Goal: Task Accomplishment & Management: Manage account settings

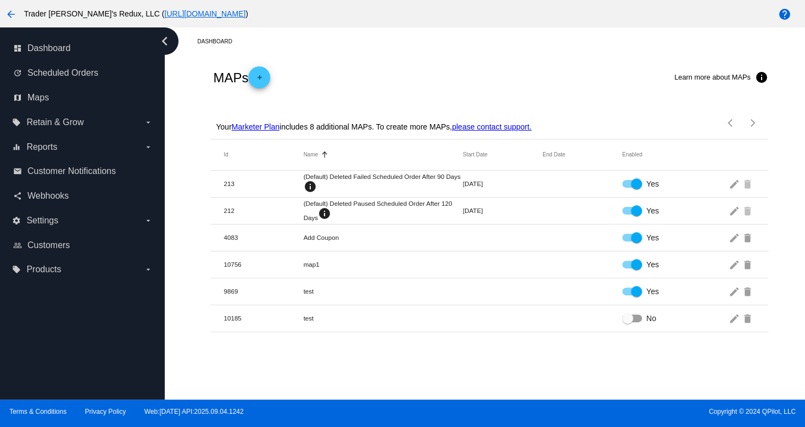
drag, startPoint x: 429, startPoint y: 171, endPoint x: 437, endPoint y: 177, distance: 10.7
click at [433, 179] on mat-table "Id Name Sorted by Name ascending Start Date End Date Enabled 213 (Default) Dele…" at bounding box center [489, 236] width 558 height 193
drag, startPoint x: 462, startPoint y: 327, endPoint x: 573, endPoint y: 321, distance: 111.1
click at [481, 324] on mat-row "10185 test No edit delete" at bounding box center [489, 318] width 558 height 27
click at [47, 198] on span "Webhooks" at bounding box center [47, 196] width 41 height 10
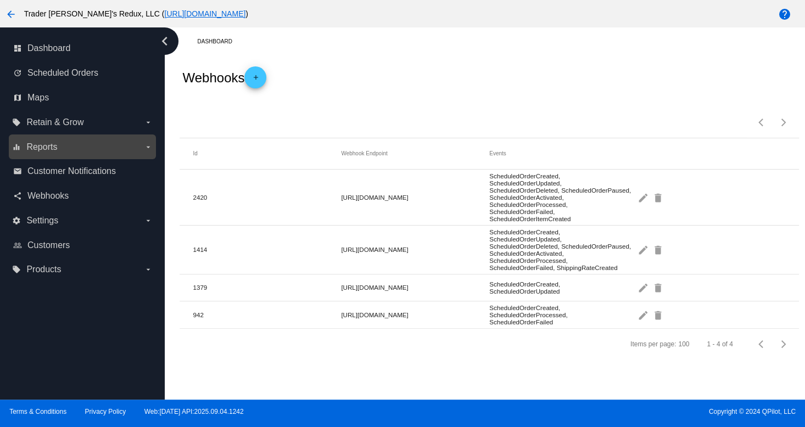
click at [65, 137] on div "equalizer Reports arrow_drop_down" at bounding box center [82, 147] width 147 height 25
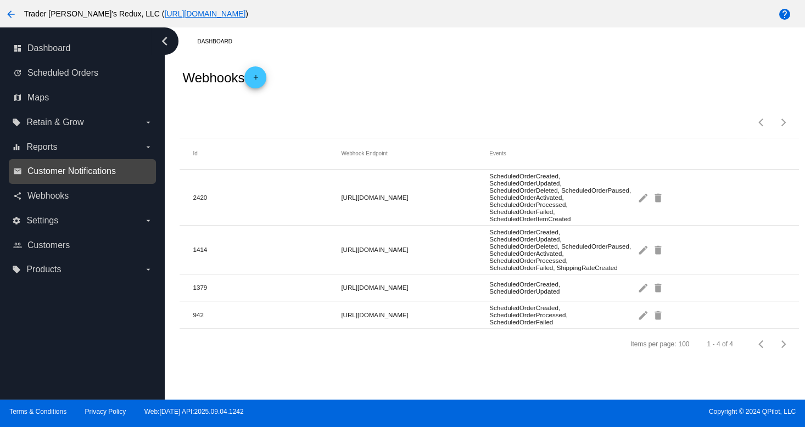
click at [45, 168] on span "Customer Notifications" at bounding box center [71, 171] width 88 height 10
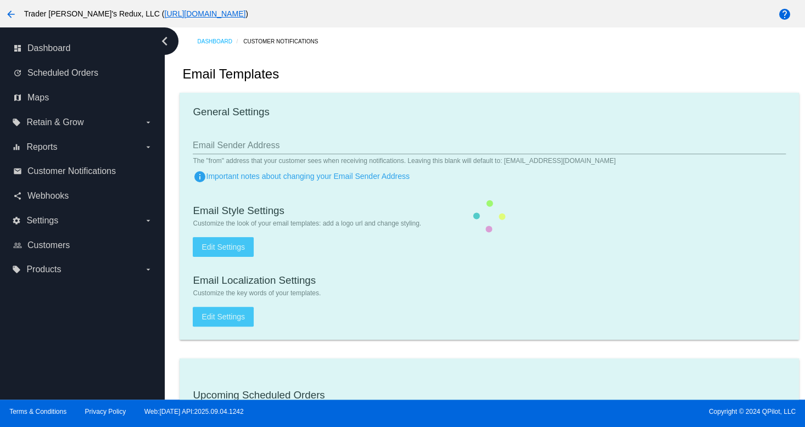
checkbox input "true"
type input "1"
checkbox input "true"
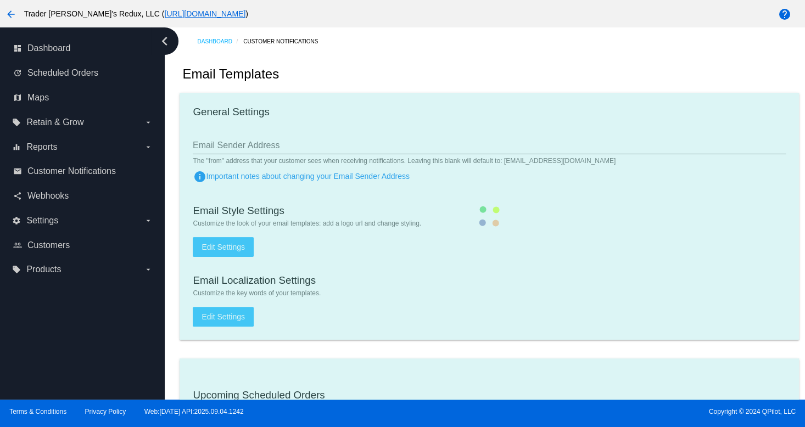
checkbox input "true"
type input "[EMAIL_ADDRESS][DOMAIN_NAME]"
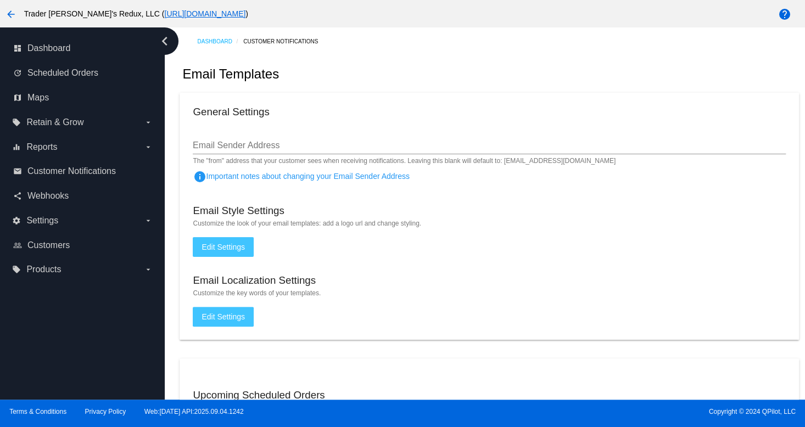
drag, startPoint x: 234, startPoint y: 235, endPoint x: 266, endPoint y: 223, distance: 33.9
click at [253, 229] on mat-card "General Settings Email Sender Address The "from" address that your customer see…" at bounding box center [489, 216] width 619 height 247
click at [60, 212] on label "settings Settings arrow_drop_down" at bounding box center [82, 221] width 140 height 18
click at [0, 0] on input "settings Settings arrow_drop_down" at bounding box center [0, 0] width 0 height 0
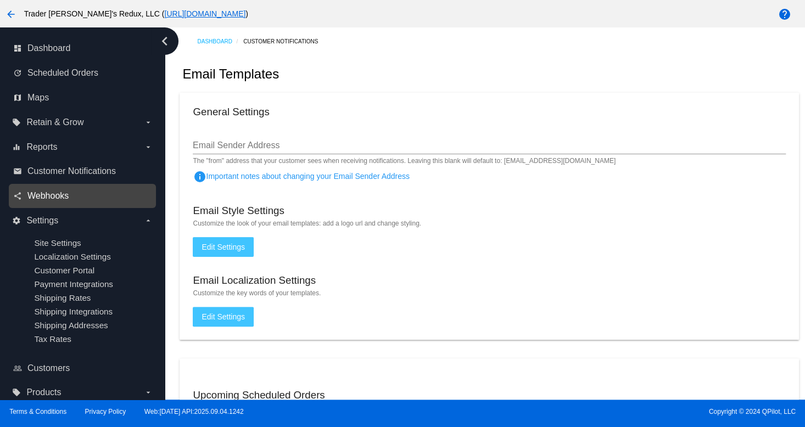
click at [57, 200] on span "Webhooks" at bounding box center [47, 196] width 41 height 10
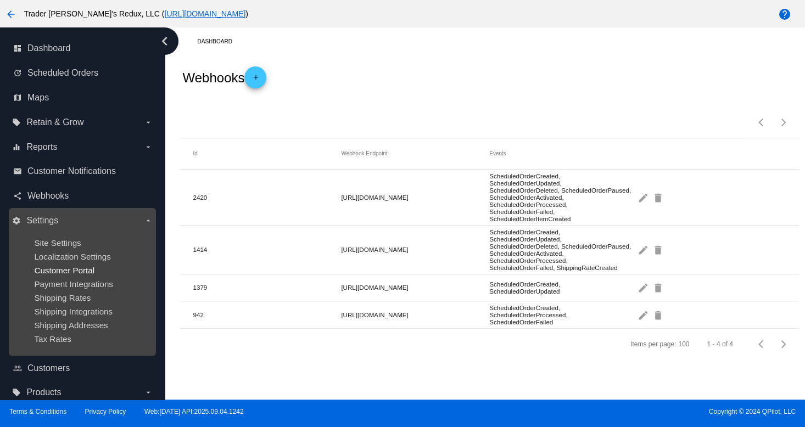
click at [47, 270] on span "Customer Portal" at bounding box center [64, 270] width 60 height 9
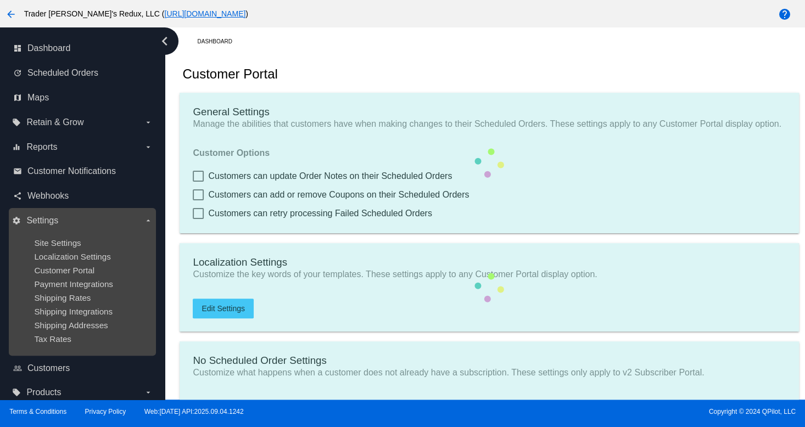
click at [97, 266] on div "Customer Portal" at bounding box center [91, 270] width 114 height 9
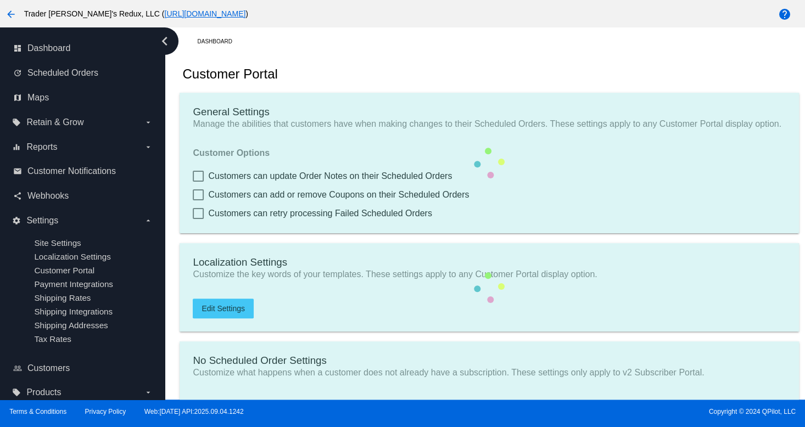
checkbox input "true"
type input "Create a Subscription"
type input "[URL][DOMAIN_NAME]"
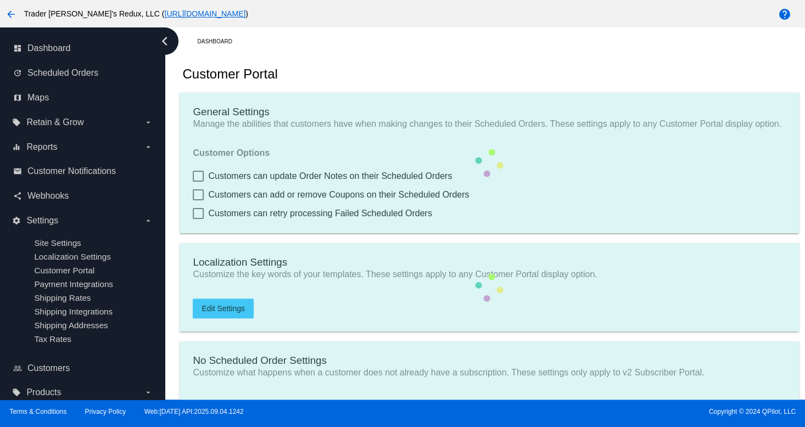
checkbox input "true"
type input "1"
type input "20"
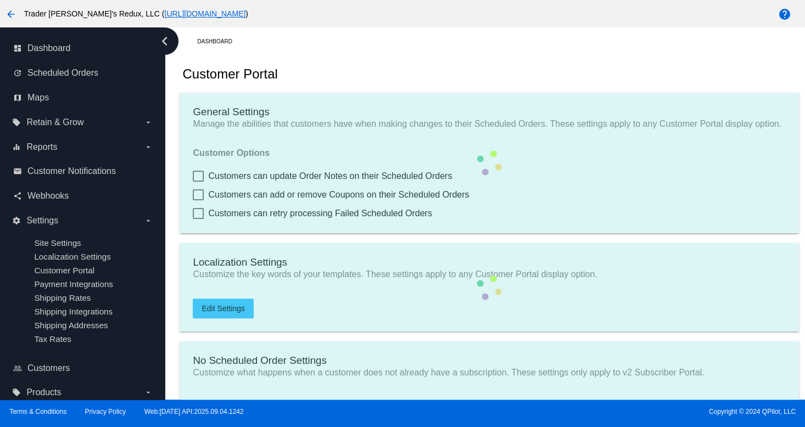
type input "500"
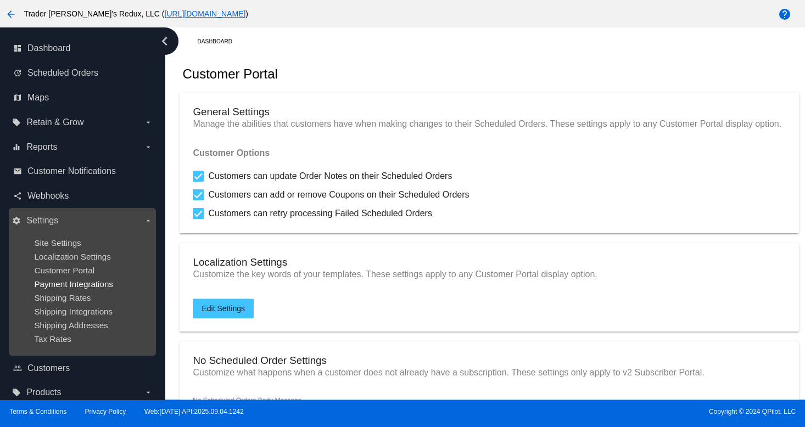
click at [79, 289] on span "Payment Integrations" at bounding box center [73, 284] width 79 height 9
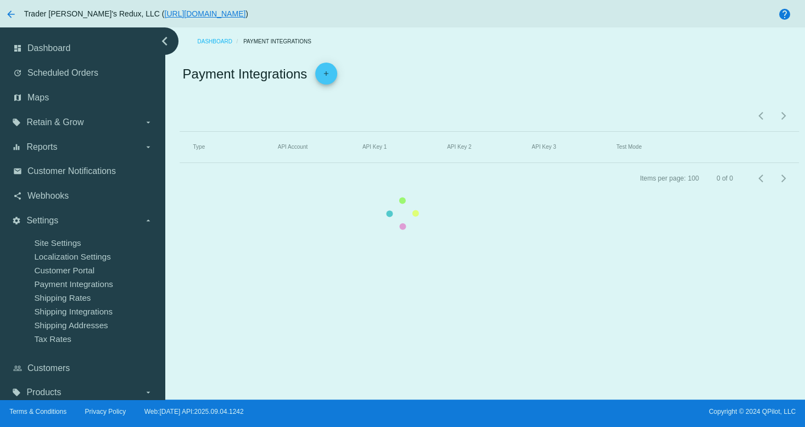
click at [180, 163] on mat-table "Type API Account API Key 1 API Key 2 API Key 3 Test Mode" at bounding box center [489, 147] width 619 height 31
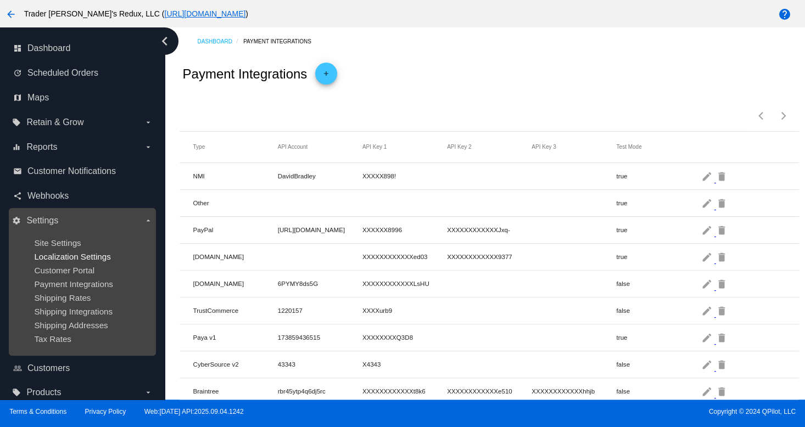
click at [87, 253] on span "Localization Settings" at bounding box center [72, 256] width 76 height 9
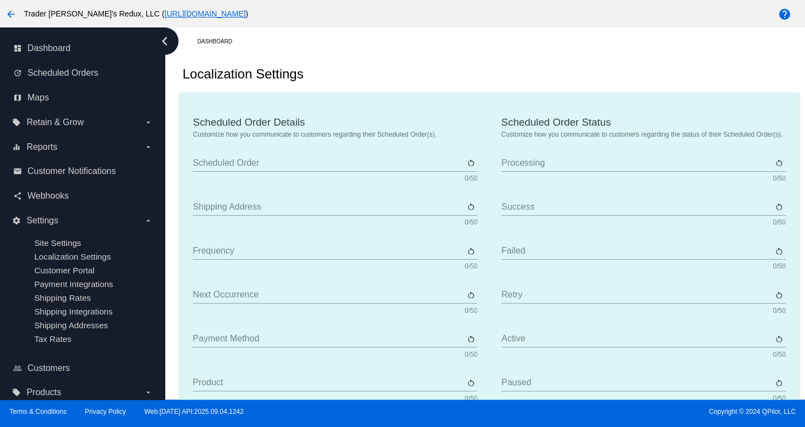
type input "Scheduled Order"
type input "Shipping address"
type input "Frequency"
type input "Next occurrence"
type input "Payment method"
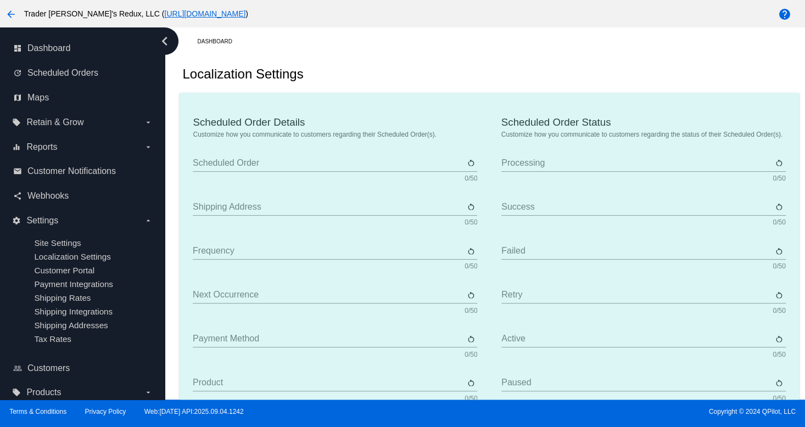
type input "Product"
type input "Quantity"
type input "Price"
type input "Out of stock"
type input "Subtotal"
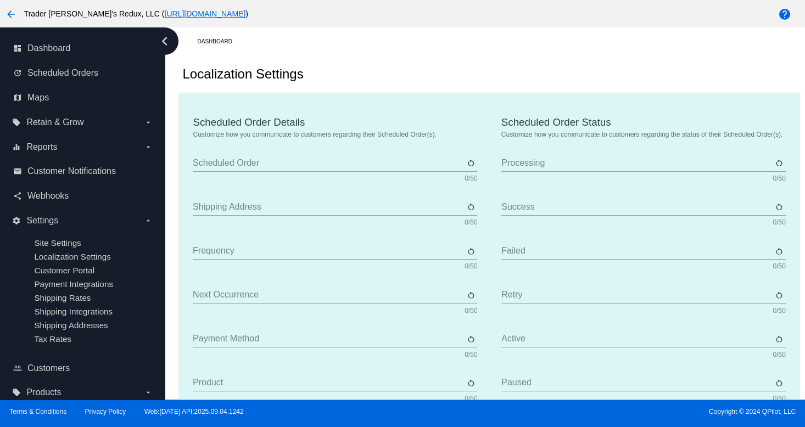
type input "Shipping"
type input "Tax"
type input "TBD"
type input "Total"
type input "No payment method"
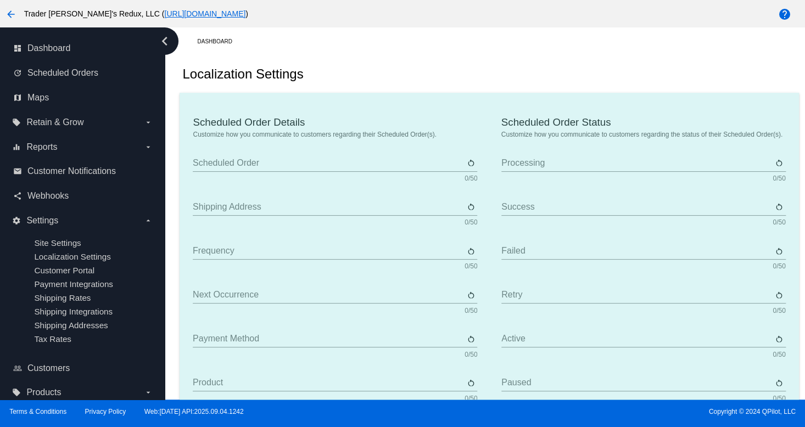
type input "Subscribe"
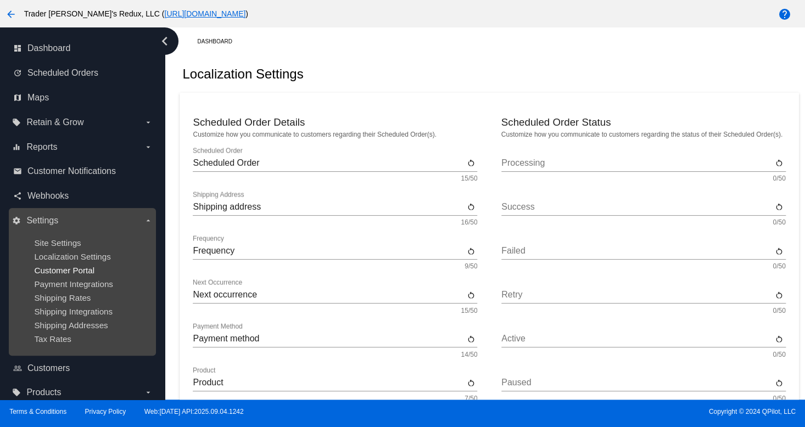
click at [60, 275] on span "Customer Portal" at bounding box center [64, 270] width 60 height 9
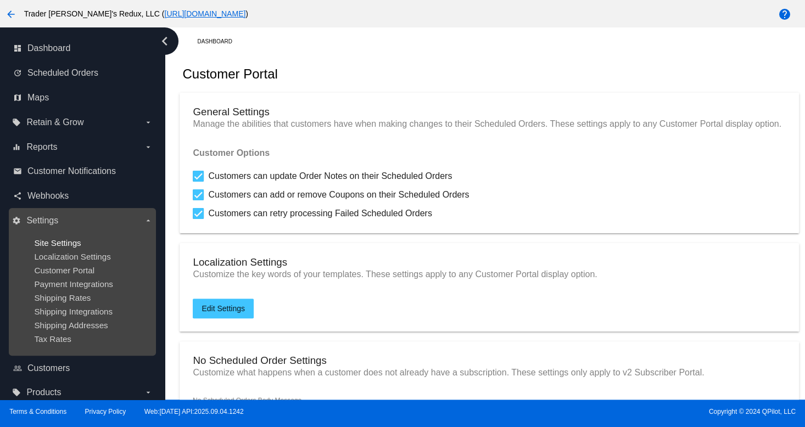
click at [75, 246] on span "Site Settings" at bounding box center [57, 242] width 47 height 9
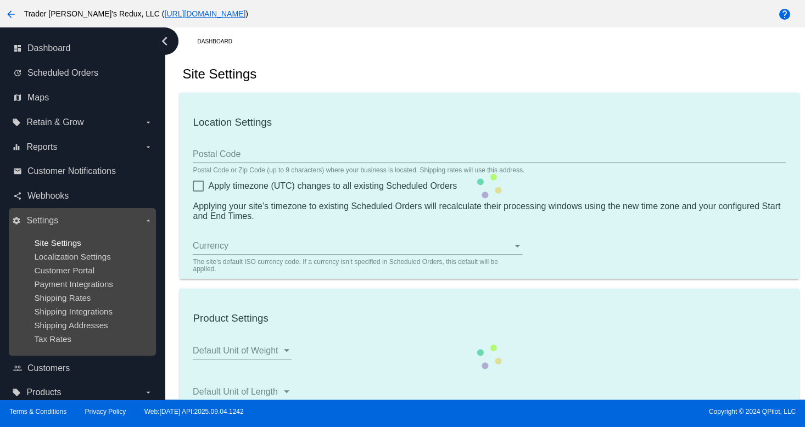
type input "80034"
checkbox input "true"
type input "09:00"
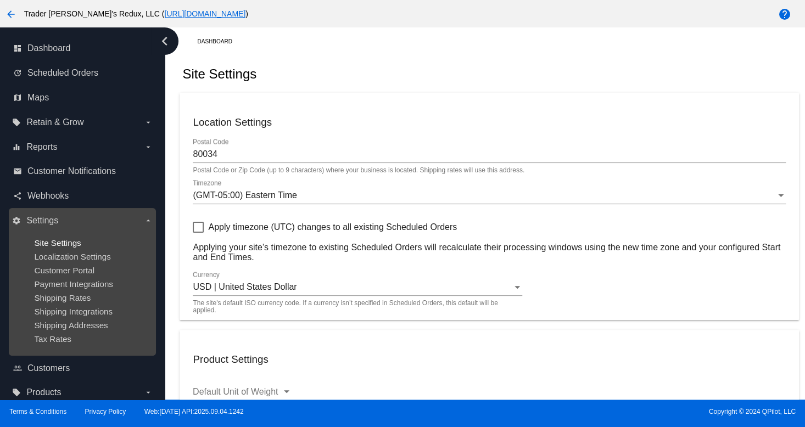
checkbox input "true"
click at [68, 283] on span "Payment Integrations" at bounding box center [73, 284] width 79 height 9
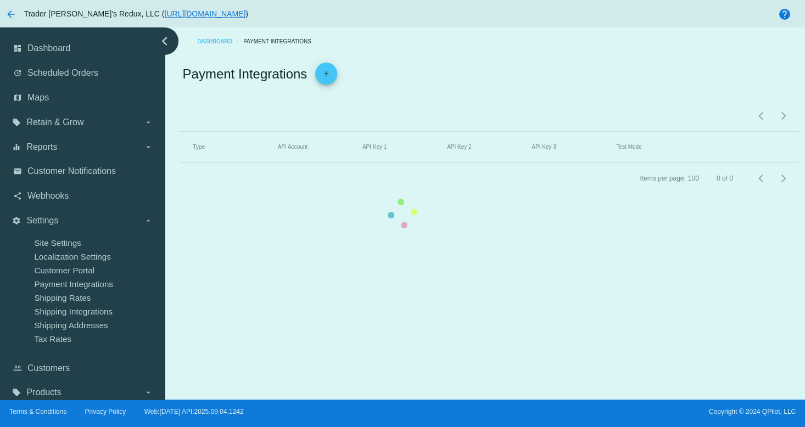
drag, startPoint x: 68, startPoint y: 283, endPoint x: 59, endPoint y: 221, distance: 62.7
click at [180, 163] on mat-table "Type API Account API Key 1 API Key 2 API Key 3 Test Mode" at bounding box center [489, 147] width 619 height 31
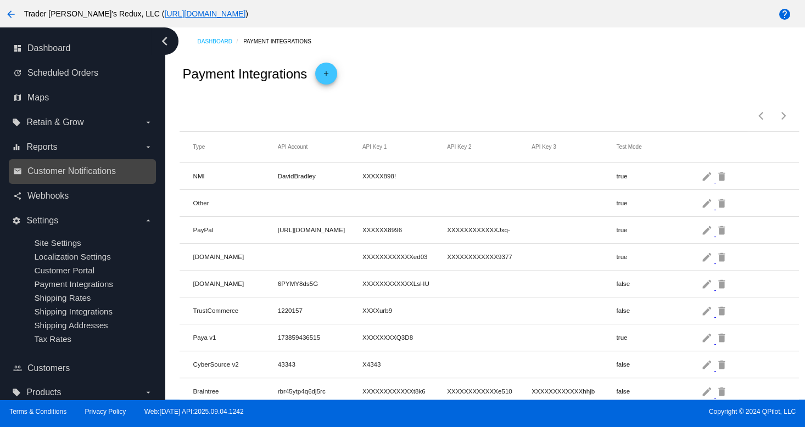
click at [26, 178] on link "email Customer Notifications" at bounding box center [83, 172] width 140 height 18
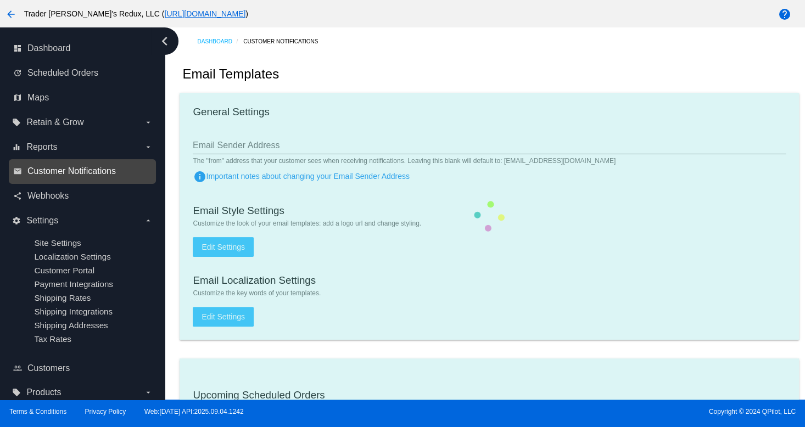
click at [39, 174] on span "Customer Notifications" at bounding box center [71, 171] width 88 height 10
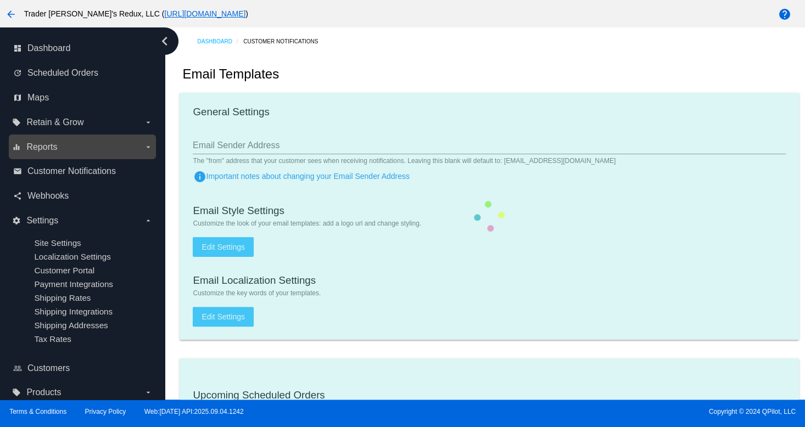
checkbox input "true"
type input "1"
checkbox input "true"
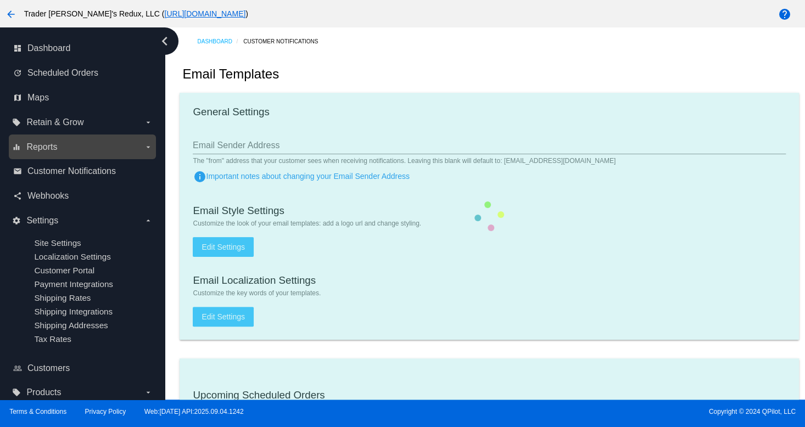
checkbox input "true"
type input "[EMAIL_ADDRESS][DOMAIN_NAME]"
click at [37, 143] on span "Reports" at bounding box center [41, 147] width 31 height 10
click at [0, 0] on input "equalizer Reports arrow_drop_down" at bounding box center [0, 0] width 0 height 0
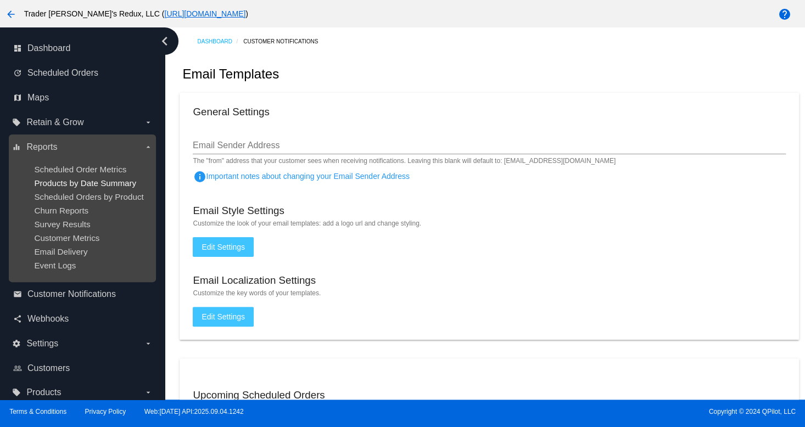
click at [99, 181] on span "Products by Date Summary" at bounding box center [85, 183] width 102 height 9
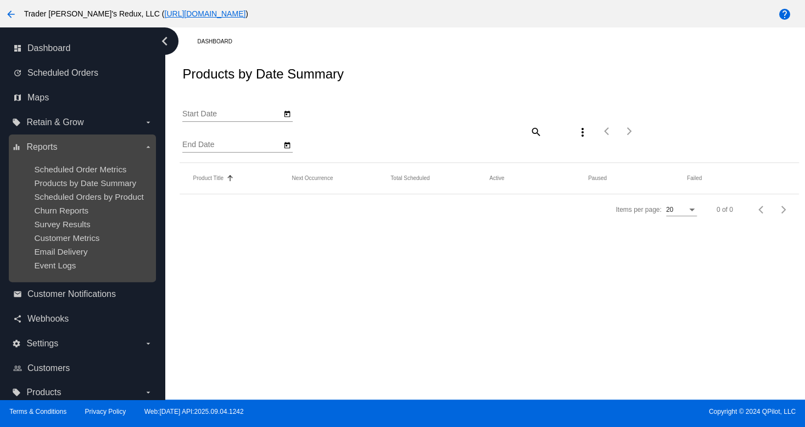
click at [85, 157] on ul "Scheduled Order Metrics Products by Date Summary Scheduled Orders by Product Ch…" at bounding box center [82, 217] width 140 height 123
type input "[DATE]"
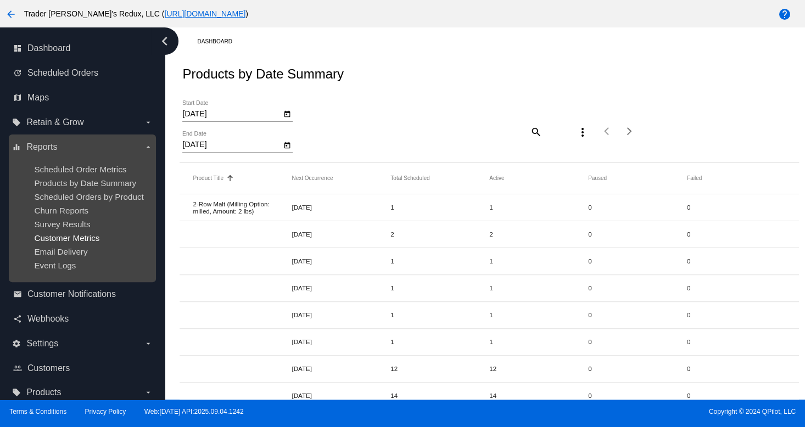
click at [83, 240] on span "Customer Metrics" at bounding box center [66, 237] width 65 height 9
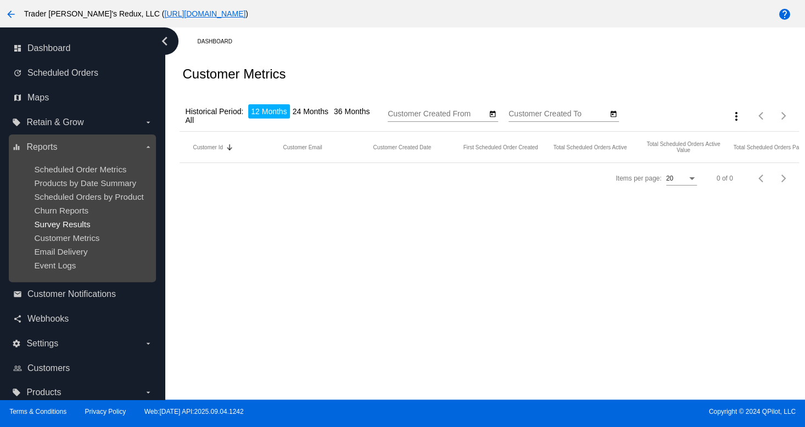
click at [81, 227] on span "Survey Results" at bounding box center [62, 224] width 56 height 9
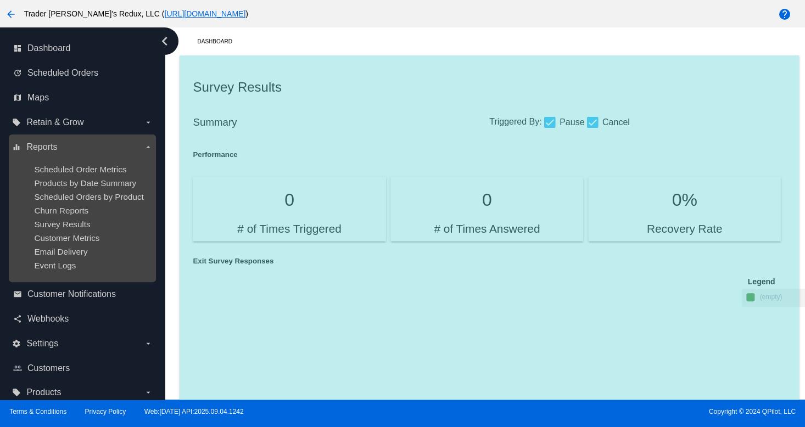
drag, startPoint x: 77, startPoint y: 190, endPoint x: 84, endPoint y: 188, distance: 6.7
click at [77, 188] on ul "Scheduled Order Metrics Products by Date Summary Scheduled Orders by Product Ch…" at bounding box center [82, 217] width 140 height 123
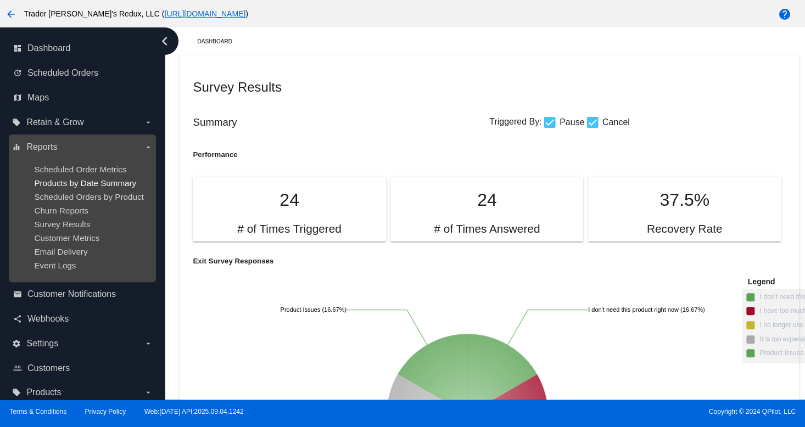
click at [62, 179] on span "Products by Date Summary" at bounding box center [85, 183] width 102 height 9
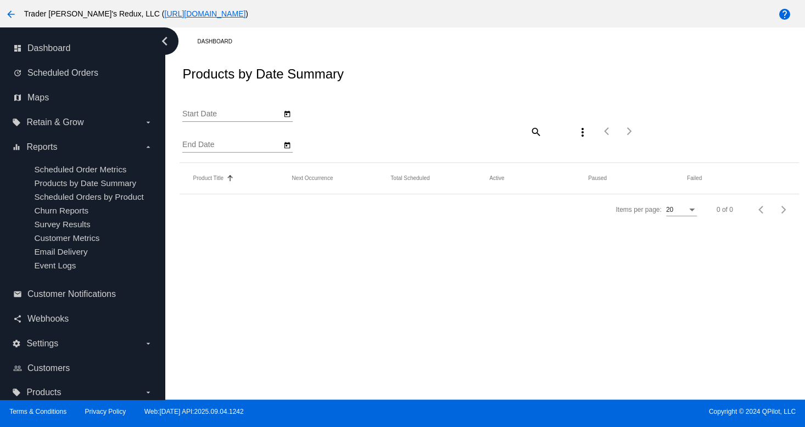
type input "[DATE]"
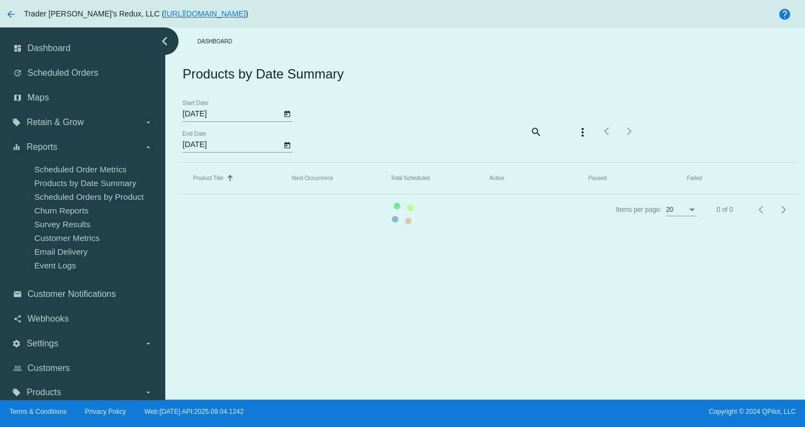
click at [180, 194] on mat-table "Product Title Sorted by Title ascending Next Occurrence Total Scheduled Active …" at bounding box center [489, 178] width 619 height 31
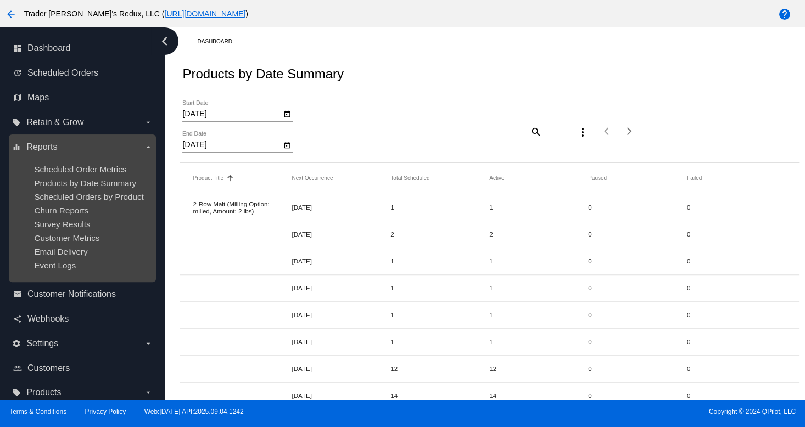
click at [56, 215] on div "Churn Reports" at bounding box center [91, 210] width 114 height 9
click at [41, 209] on span "Churn Reports" at bounding box center [61, 210] width 54 height 9
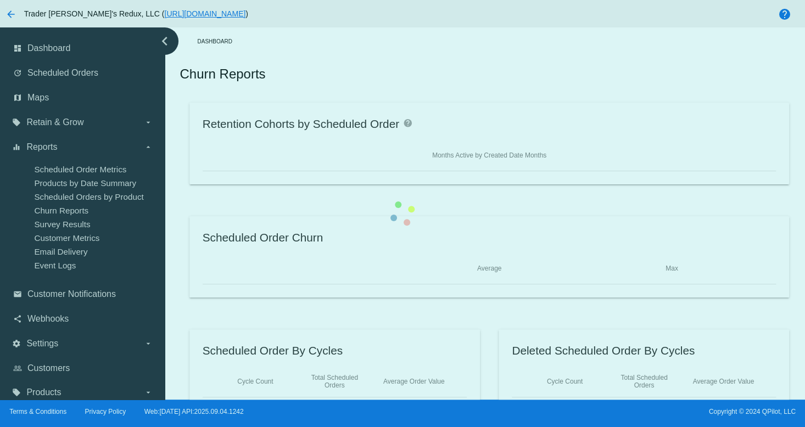
drag, startPoint x: 60, startPoint y: 226, endPoint x: 463, endPoint y: 287, distance: 406.8
click at [180, 226] on div "Retention Cohorts by Scheduled Order help Months Active by Created Date Months …" at bounding box center [489, 257] width 619 height 308
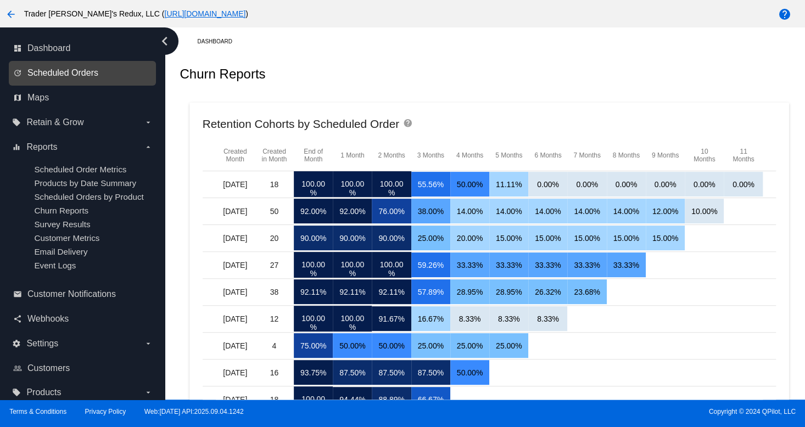
click at [81, 70] on span "Scheduled Orders" at bounding box center [62, 73] width 71 height 10
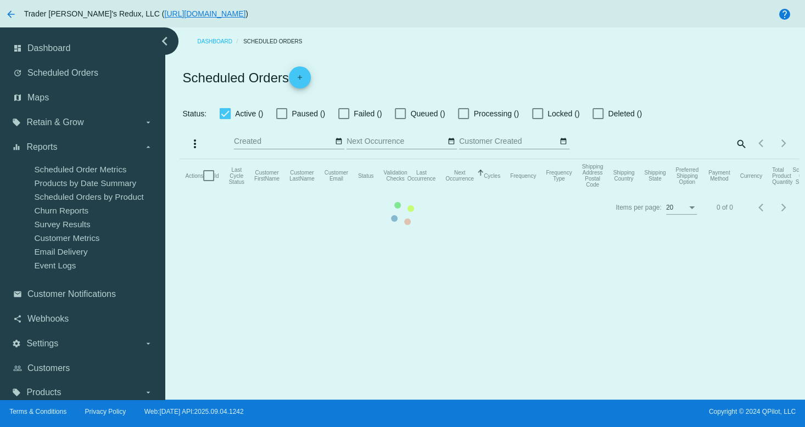
checkbox input "false"
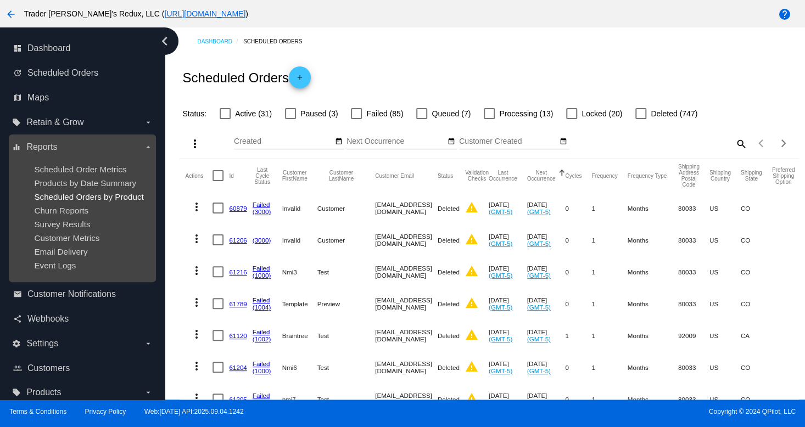
click at [84, 196] on span "Scheduled Orders by Product" at bounding box center [88, 196] width 109 height 9
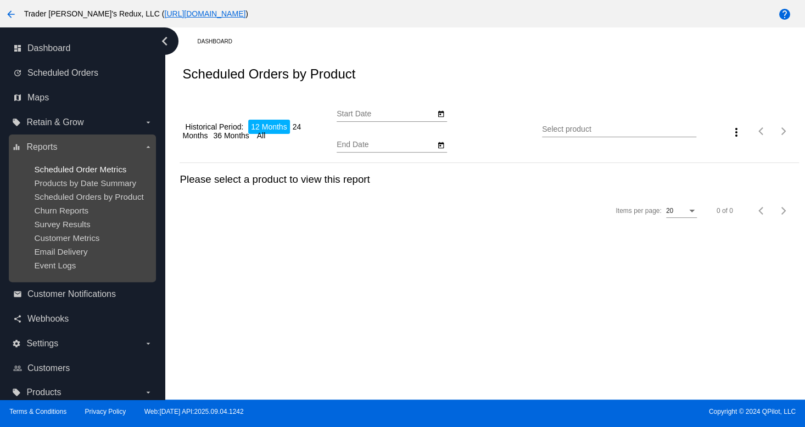
click at [84, 165] on span "Scheduled Order Metrics" at bounding box center [80, 169] width 92 height 9
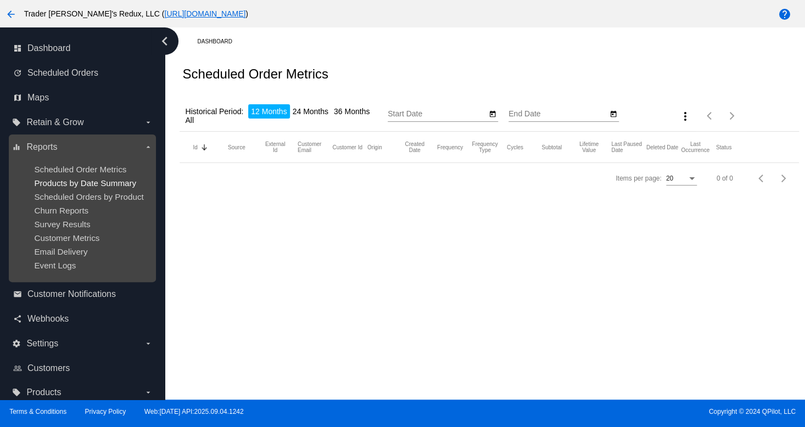
click at [93, 185] on span "Products by Date Summary" at bounding box center [85, 183] width 102 height 9
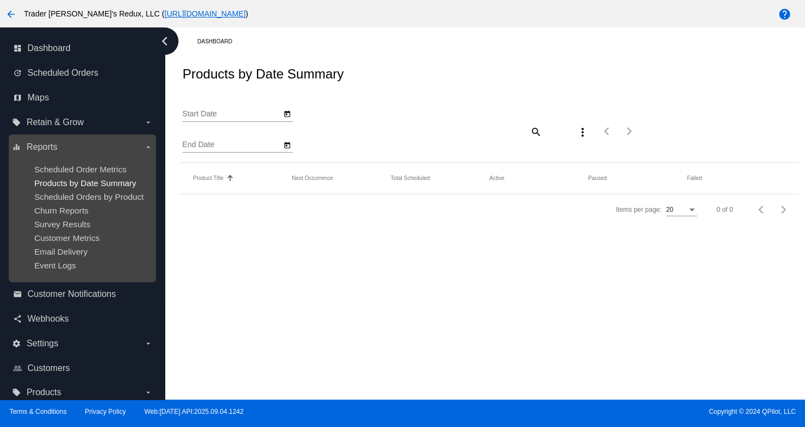
type input "[DATE]"
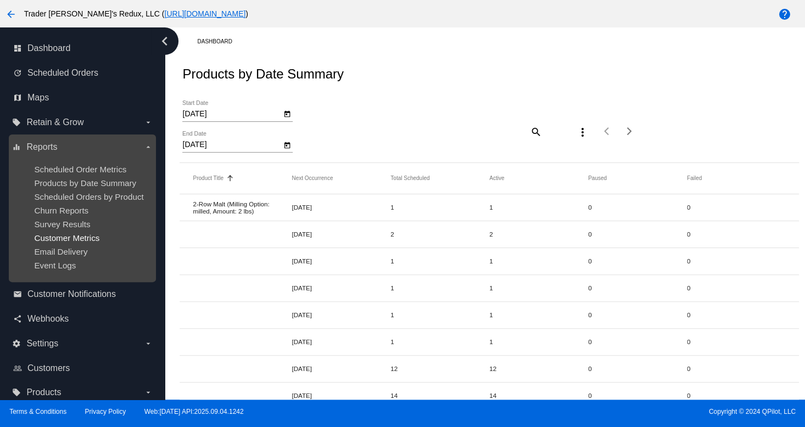
click at [54, 240] on span "Customer Metrics" at bounding box center [66, 237] width 65 height 9
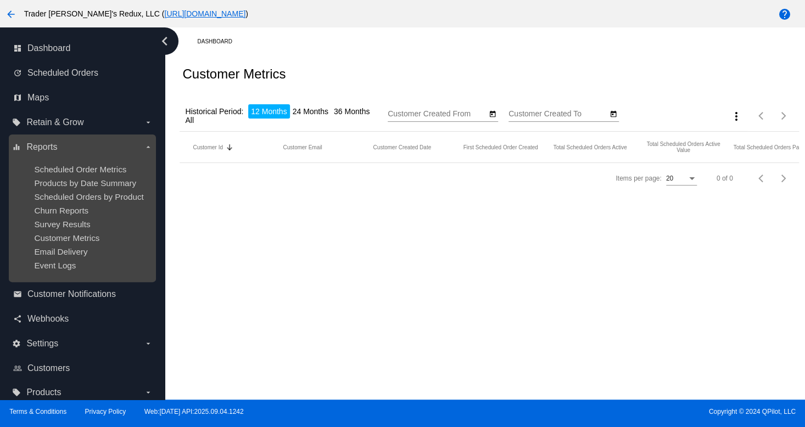
click at [59, 190] on ul "Scheduled Order Metrics Products by Date Summary Scheduled Orders by Product Ch…" at bounding box center [82, 217] width 140 height 123
type input "[DATE]"
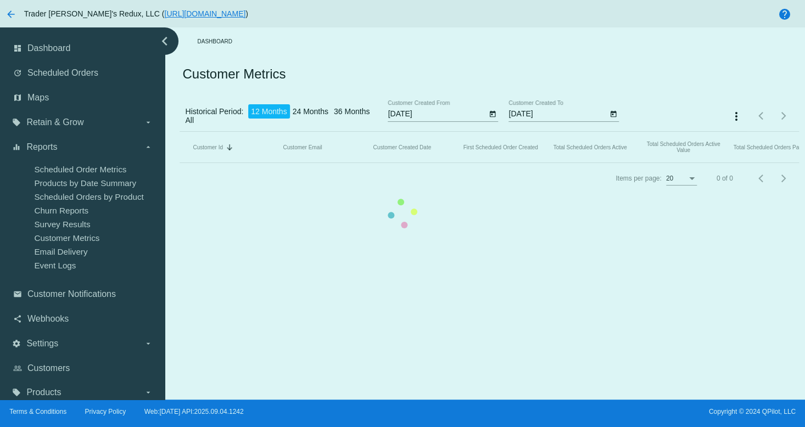
click at [180, 163] on mat-table "Customer Id Sorted by CustomerId descending Customer Email Customer Created Dat…" at bounding box center [489, 147] width 619 height 31
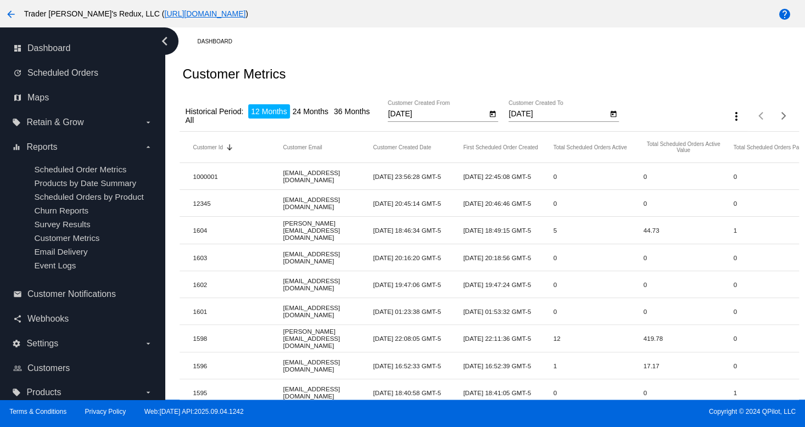
drag, startPoint x: 541, startPoint y: 266, endPoint x: 568, endPoint y: 271, distance: 27.8
